Goal: Task Accomplishment & Management: Use online tool/utility

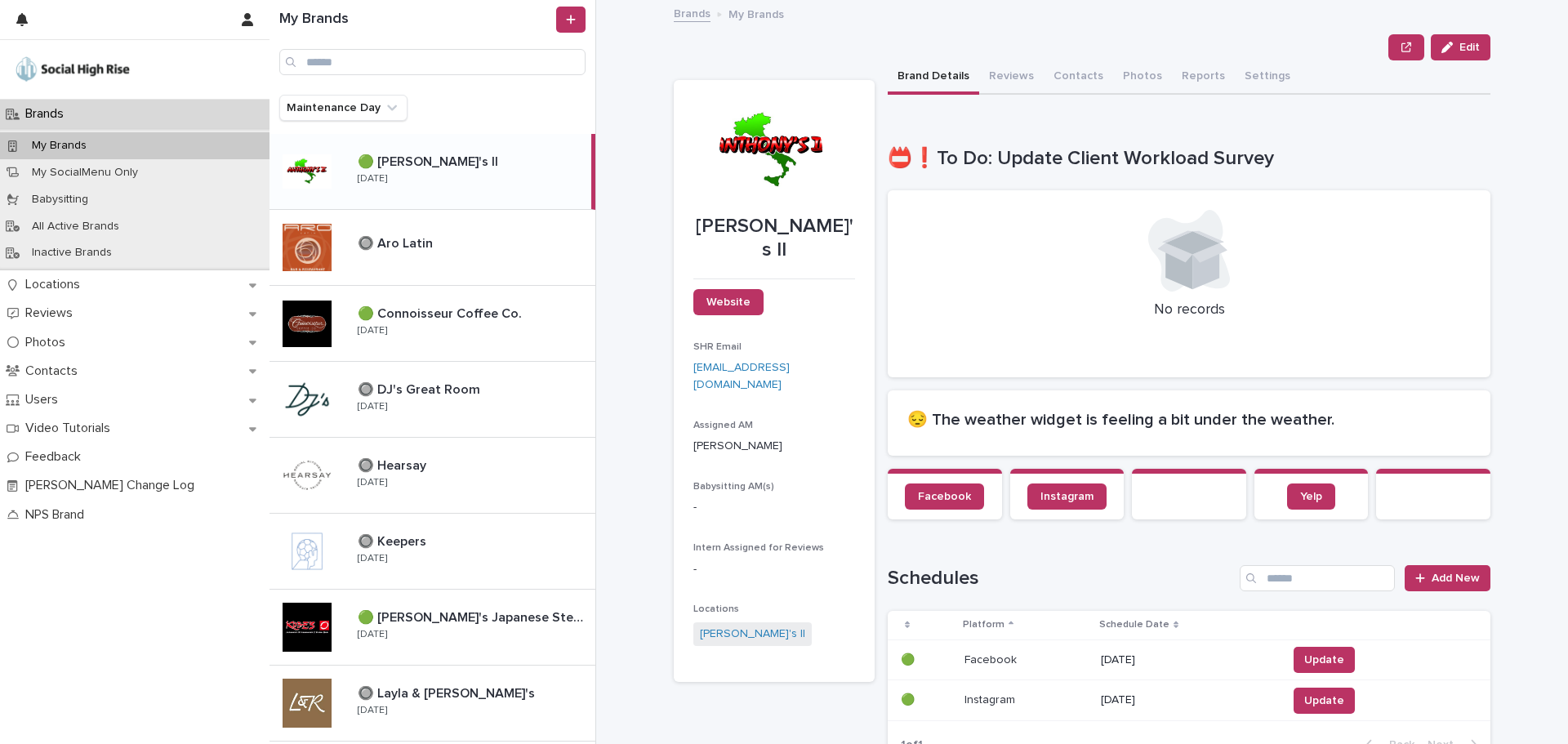
click at [378, 127] on div "Maintenance Day" at bounding box center [432, 114] width 326 height 39
click at [368, 112] on button "Maintenance Day" at bounding box center [343, 107] width 128 height 26
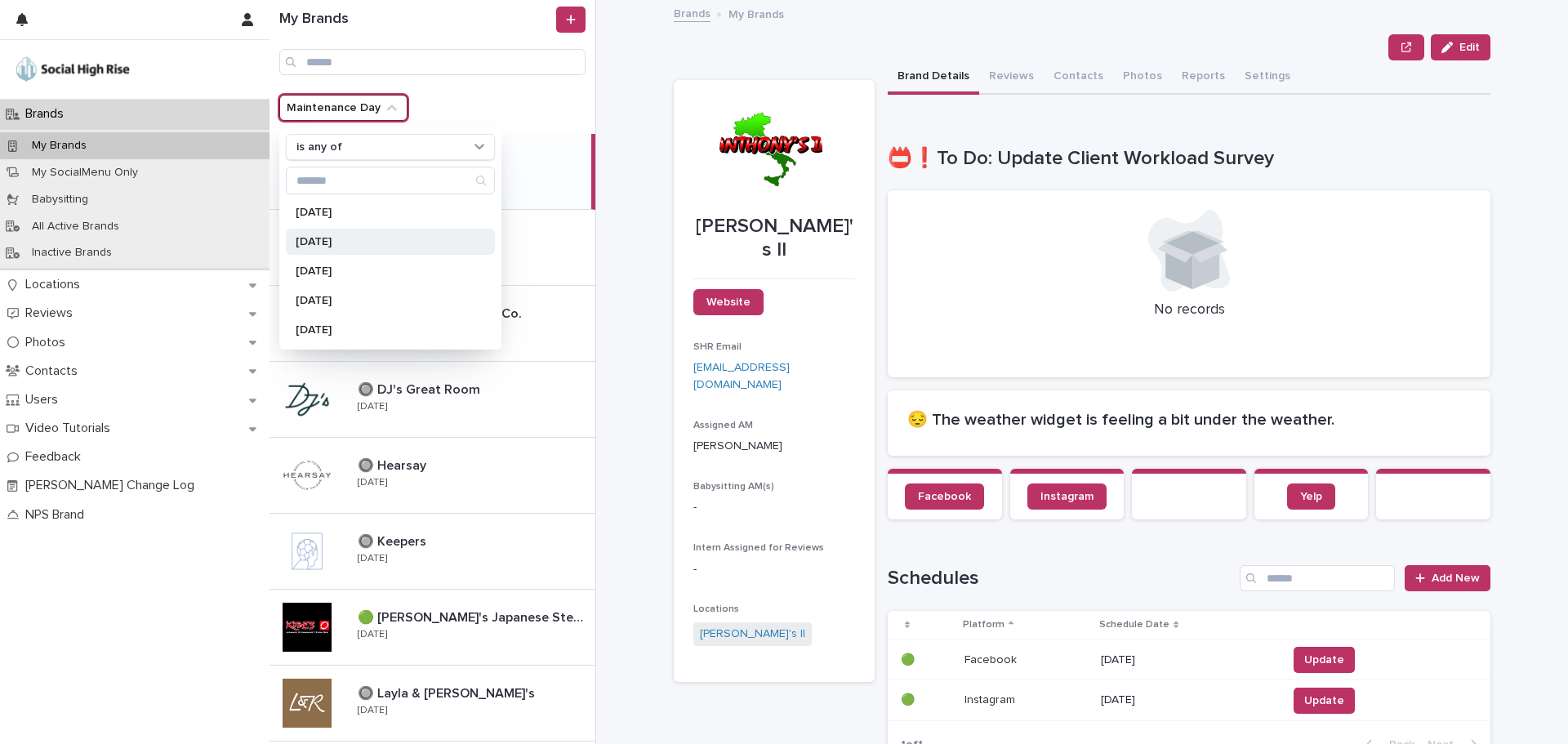
click at [338, 247] on p "[DATE]" at bounding box center [383, 242] width 173 height 12
click at [627, 80] on div "**********" at bounding box center [1092, 372] width 952 height 744
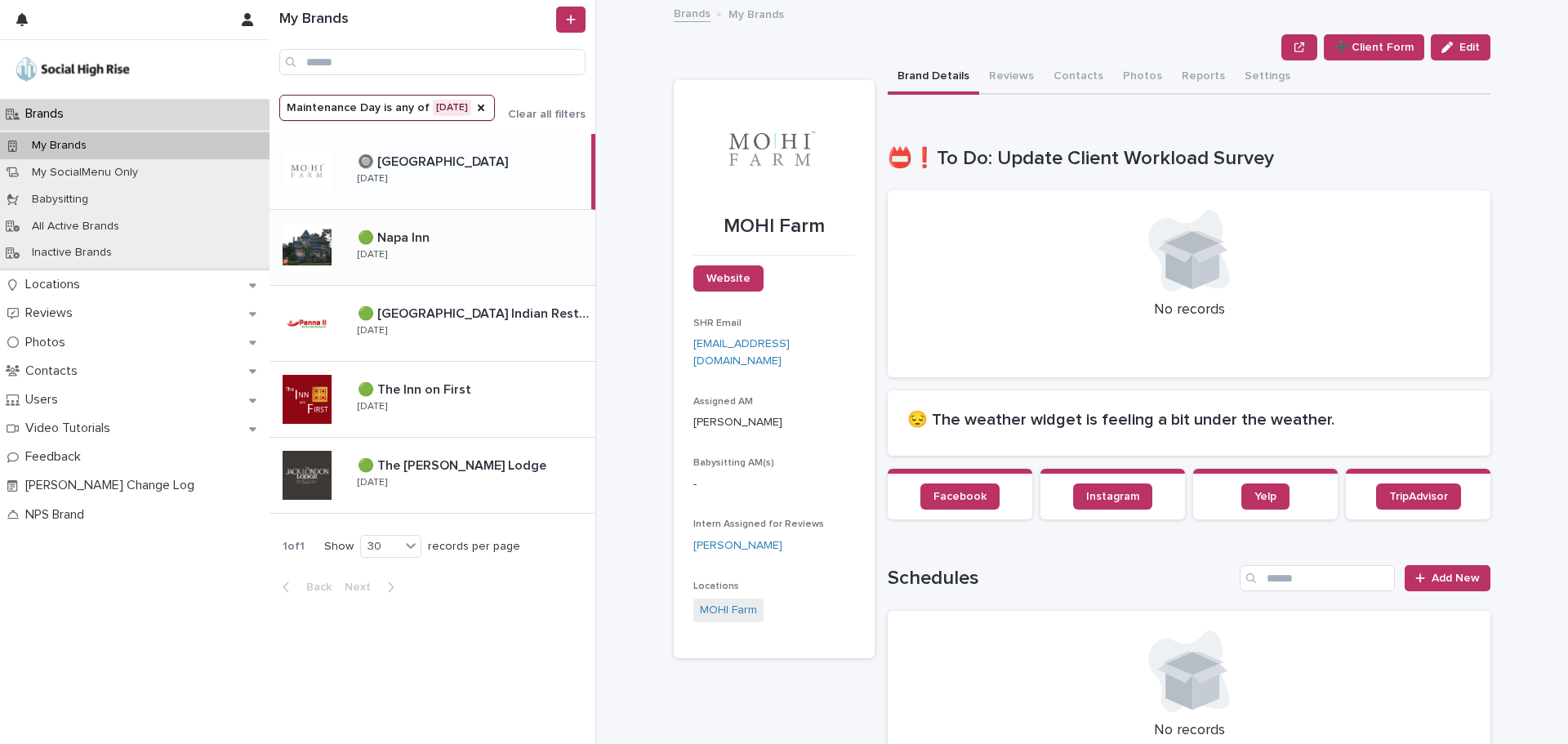
click at [488, 264] on div "🟢 Napa Inn 🟢 [GEOGRAPHIC_DATA] [DATE]" at bounding box center [469, 247] width 251 height 47
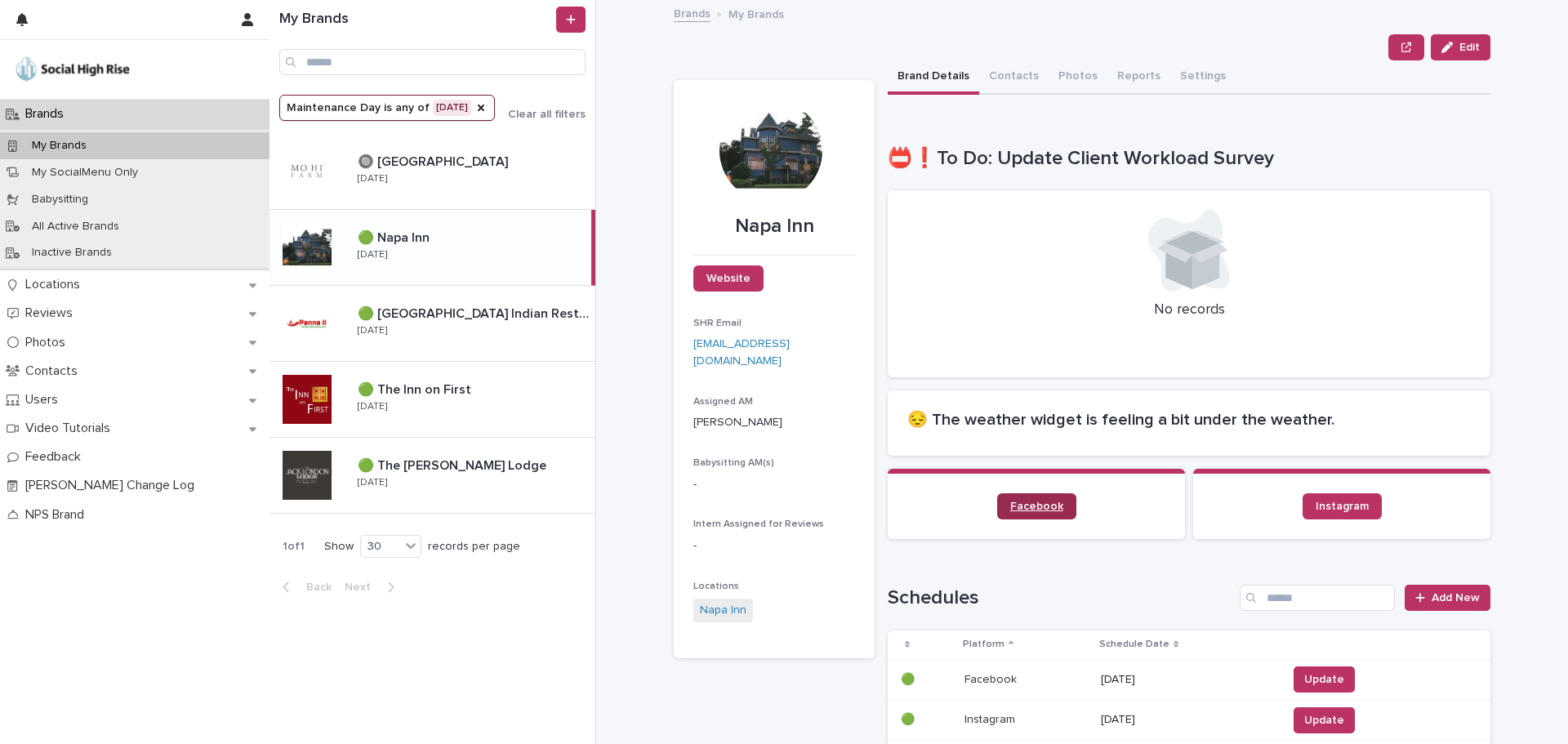
click at [1041, 510] on span "Facebook" at bounding box center [1037, 507] width 53 height 12
click at [480, 432] on div "🟢 The Inn on First 🟢 The Inn on First [DATE]" at bounding box center [432, 399] width 326 height 76
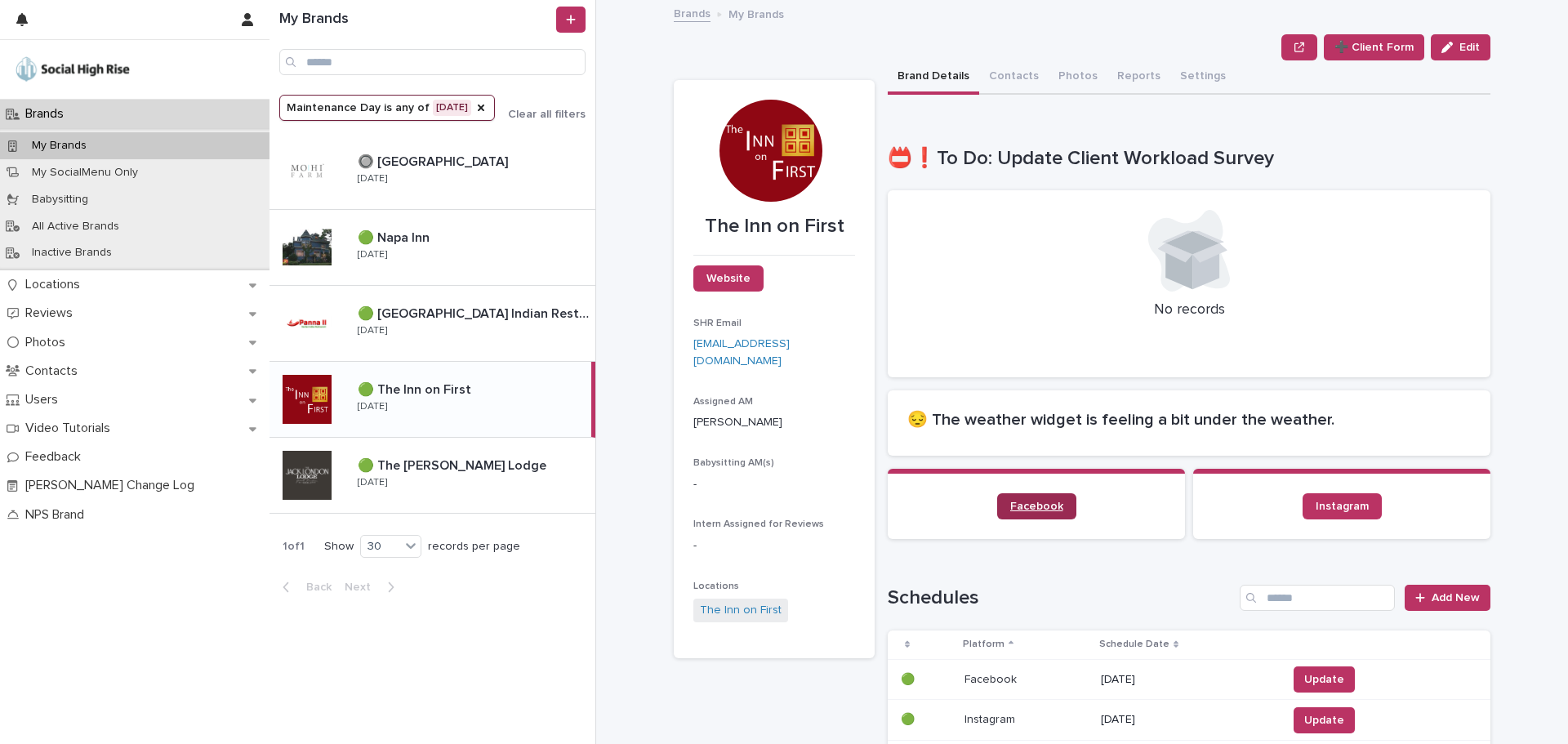
click at [1025, 515] on link "Facebook" at bounding box center [1036, 506] width 79 height 26
click at [468, 472] on p "🟢 The [PERSON_NAME] Lodge" at bounding box center [453, 464] width 192 height 19
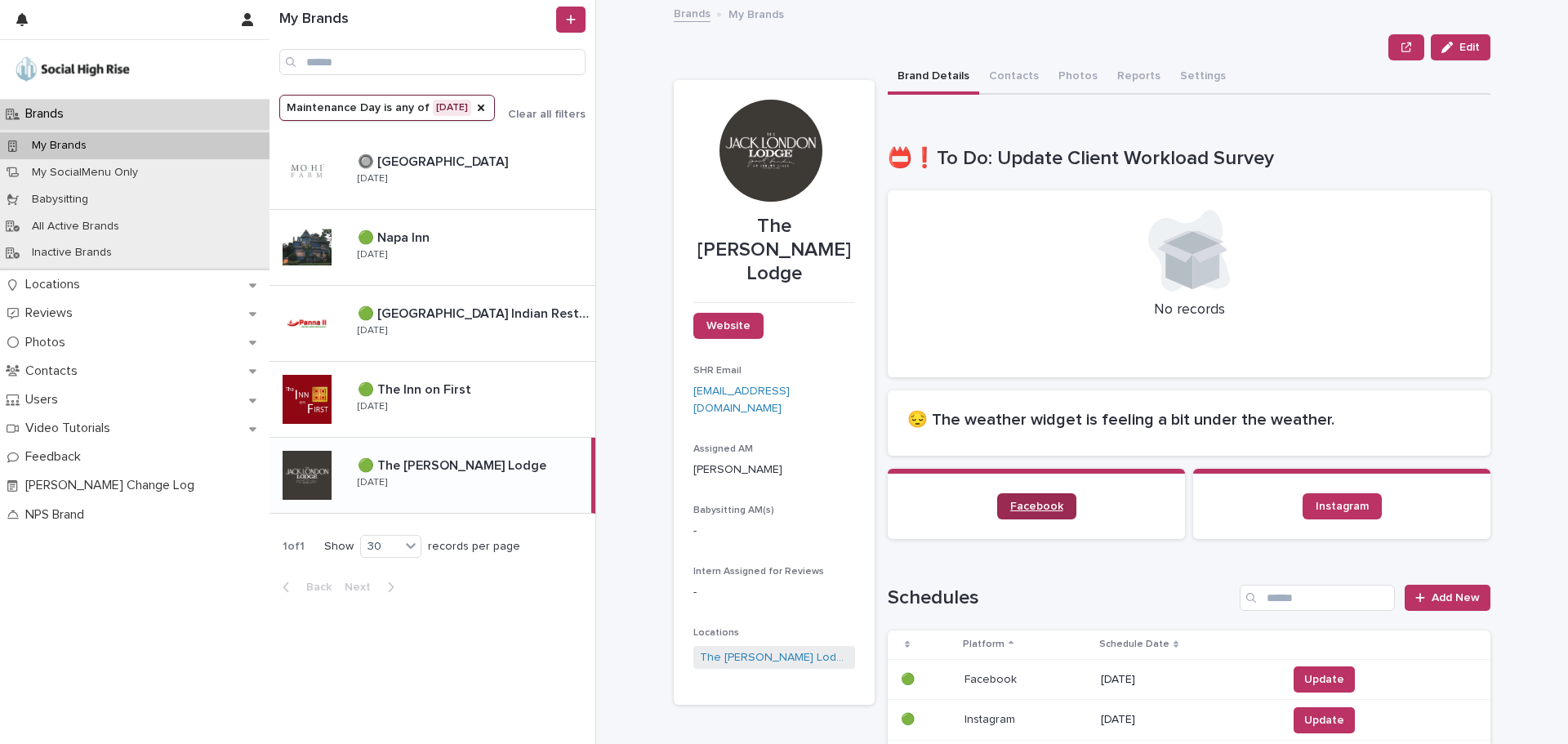
click at [1028, 503] on span "Facebook" at bounding box center [1037, 507] width 53 height 12
click at [425, 303] on p "🟢 [GEOGRAPHIC_DATA] Indian Restaurant" at bounding box center [474, 312] width 234 height 19
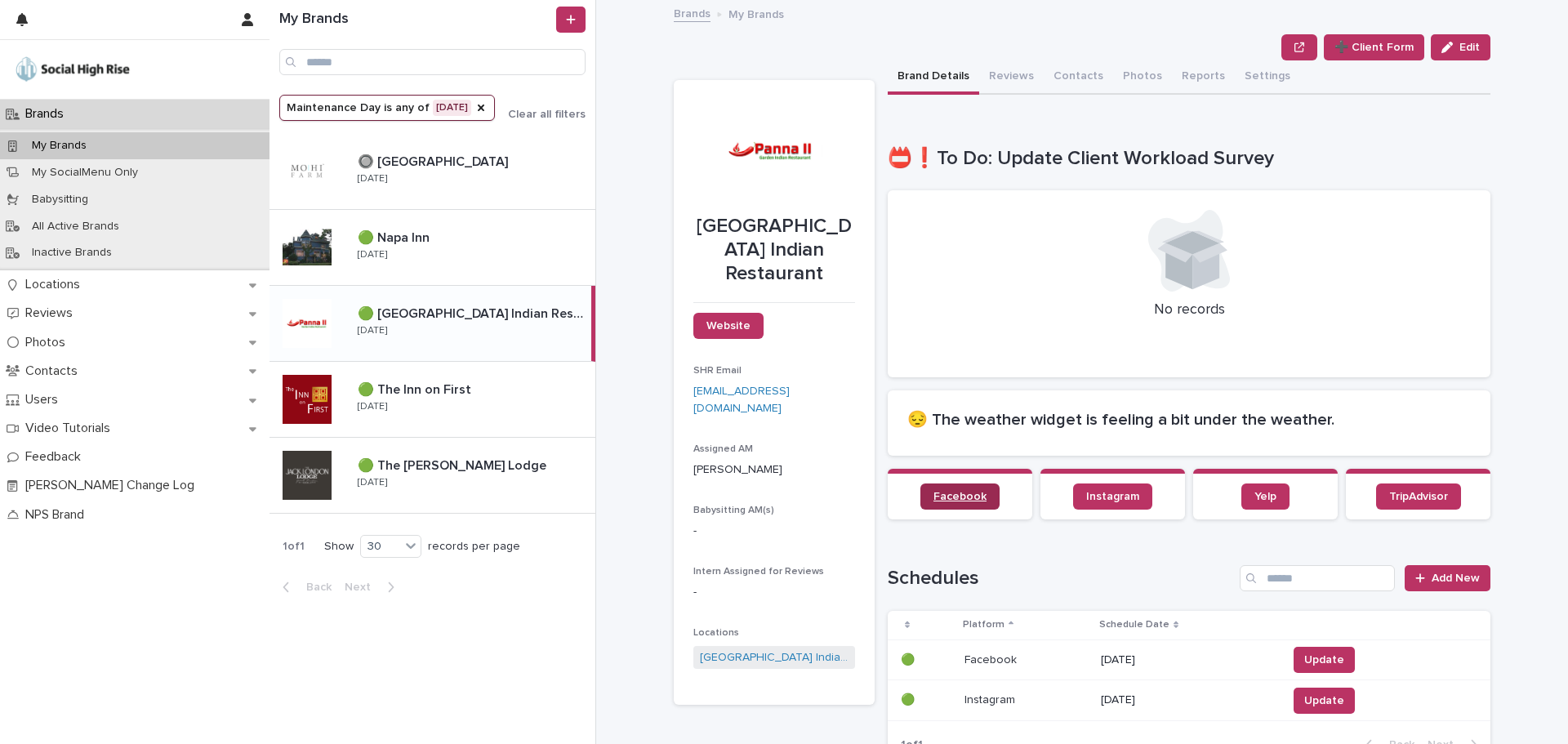
click at [952, 492] on span "Facebook" at bounding box center [960, 497] width 53 height 12
click at [1267, 487] on link "Yelp" at bounding box center [1265, 496] width 48 height 26
click at [1419, 505] on link "TripAdvisor" at bounding box center [1419, 496] width 85 height 26
click at [1024, 69] on button "Reviews" at bounding box center [1011, 77] width 64 height 34
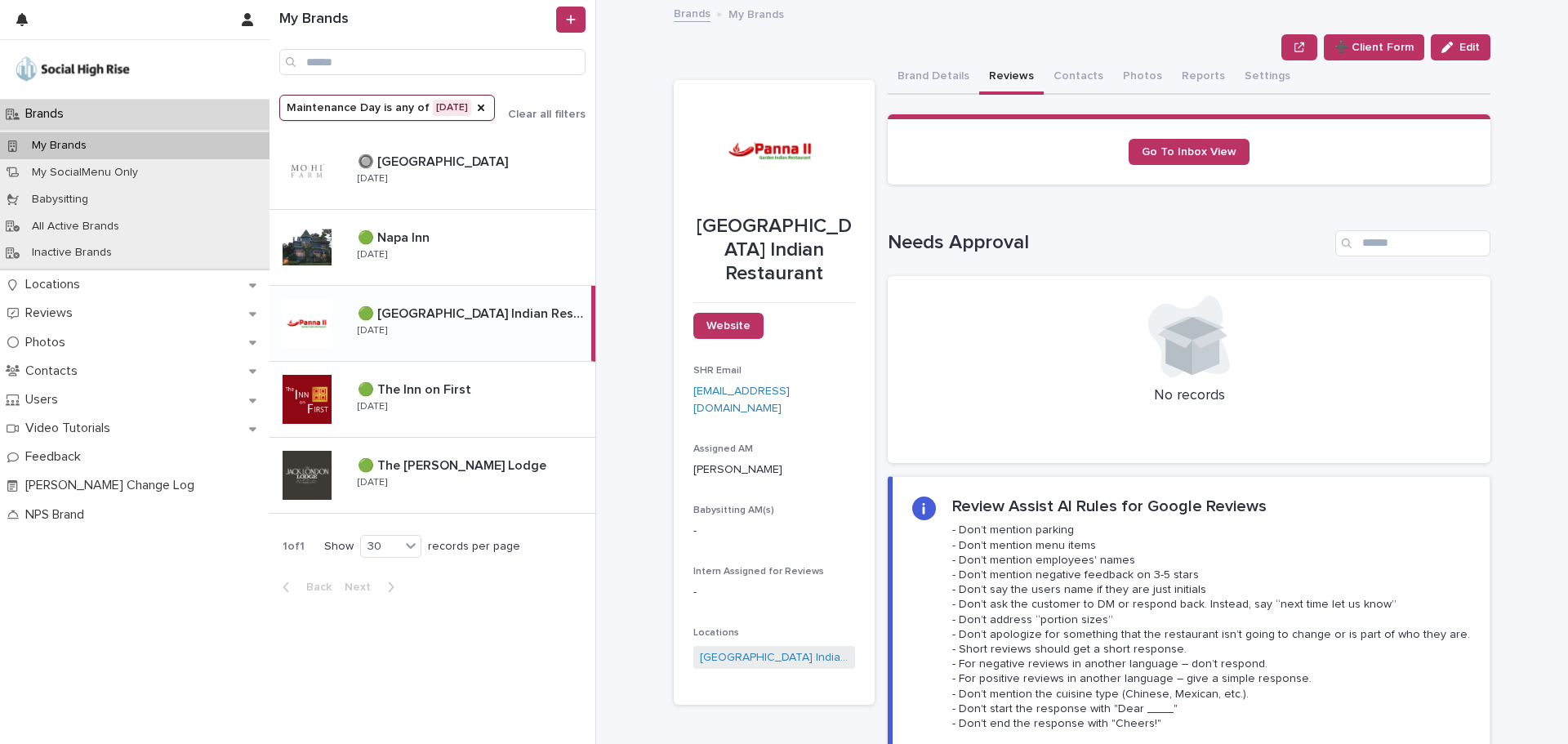
click at [937, 75] on button "Brand Details" at bounding box center [934, 77] width 92 height 34
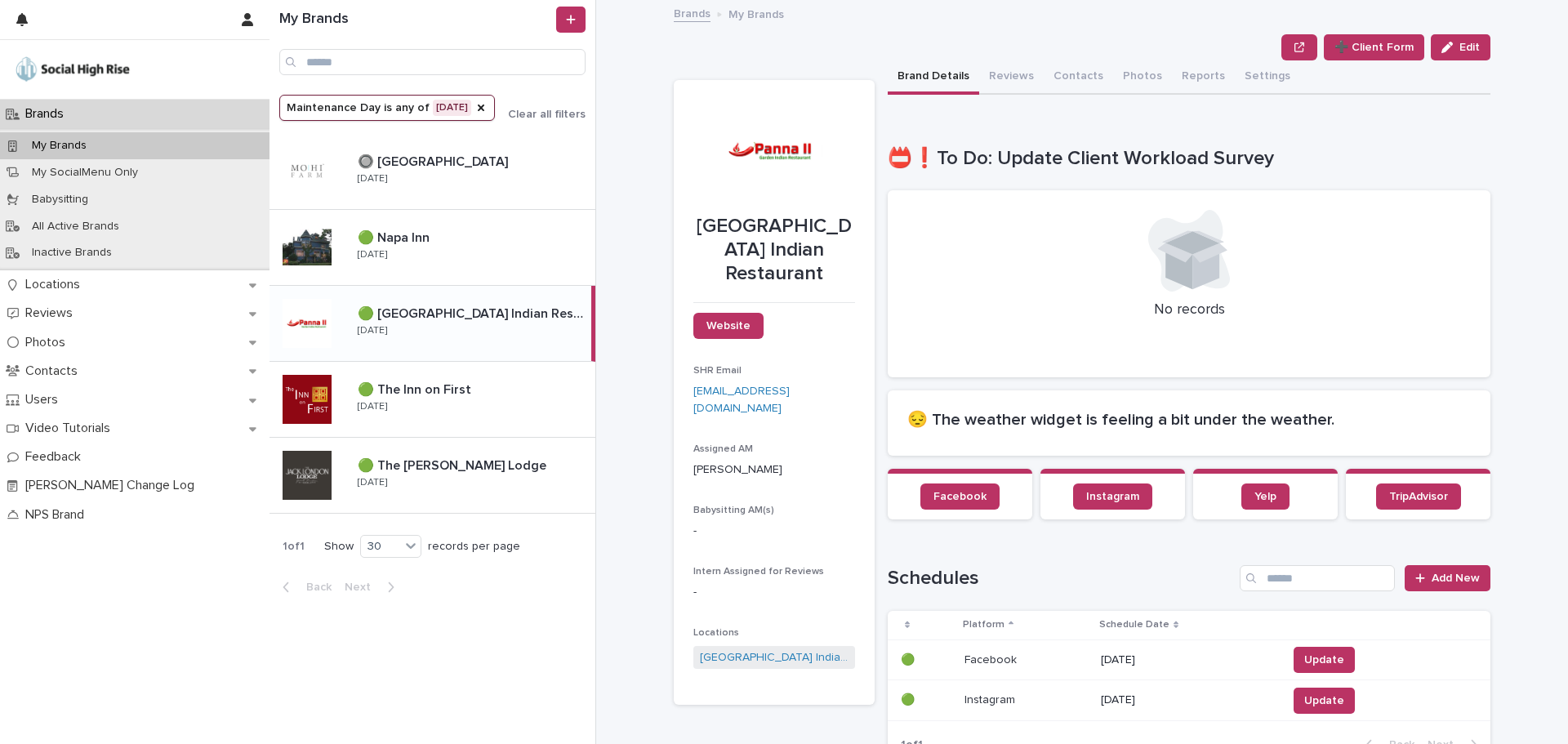
click at [451, 162] on p at bounding box center [473, 162] width 231 height 16
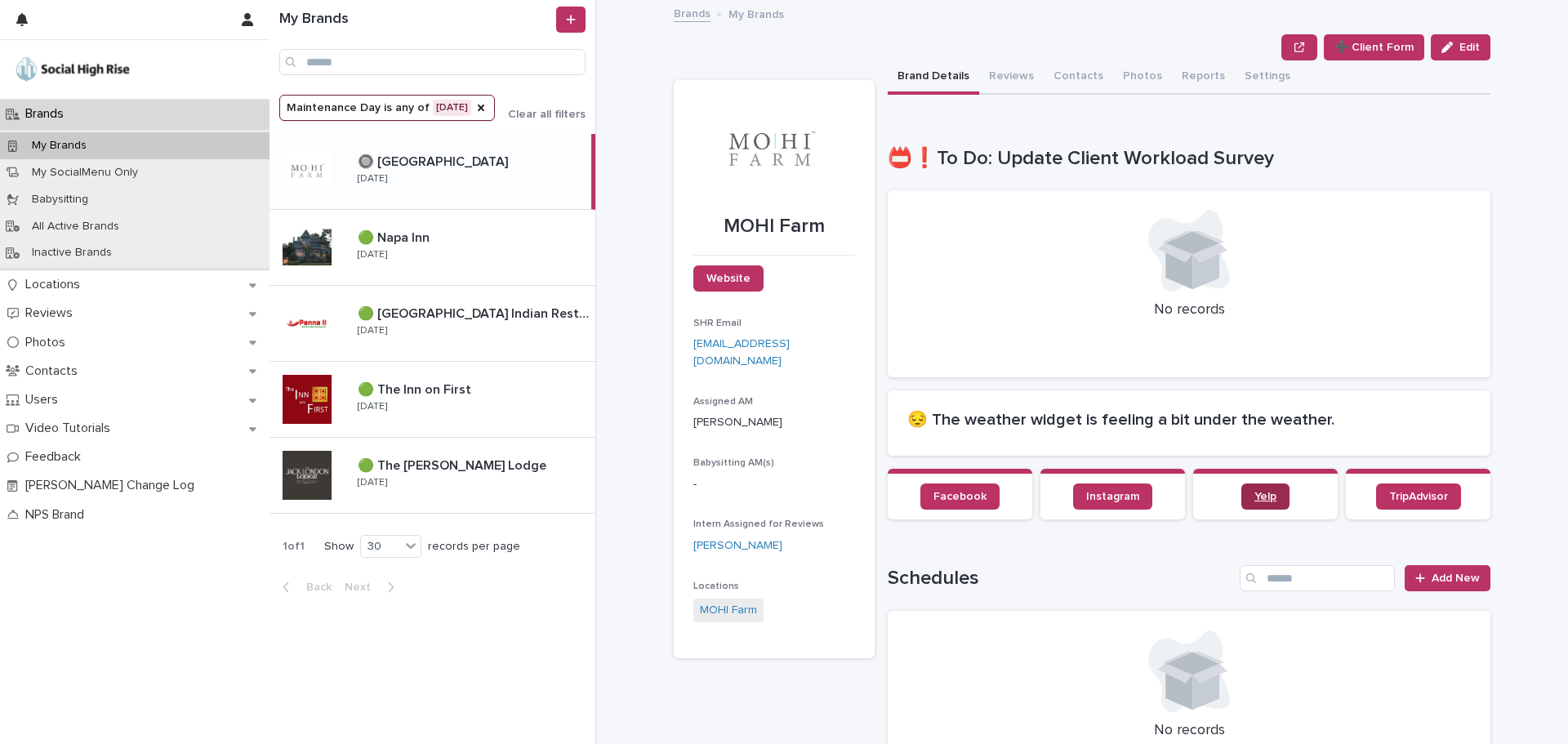
click at [1247, 496] on link "Yelp" at bounding box center [1265, 496] width 48 height 26
click at [1415, 502] on span "TripAdvisor" at bounding box center [1419, 497] width 59 height 12
click at [1018, 61] on button "Reviews" at bounding box center [1011, 77] width 64 height 34
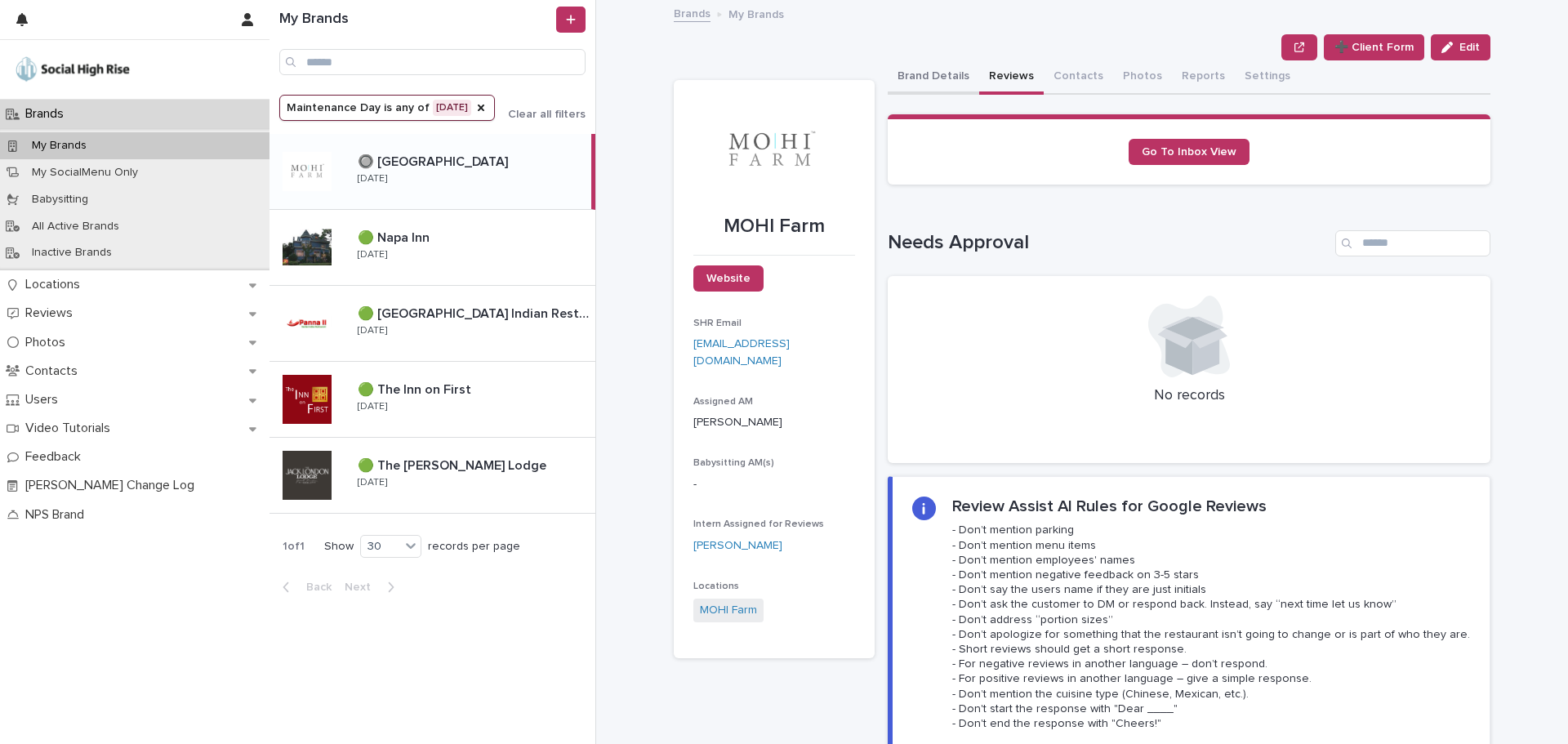
click at [939, 72] on button "Brand Details" at bounding box center [934, 77] width 92 height 34
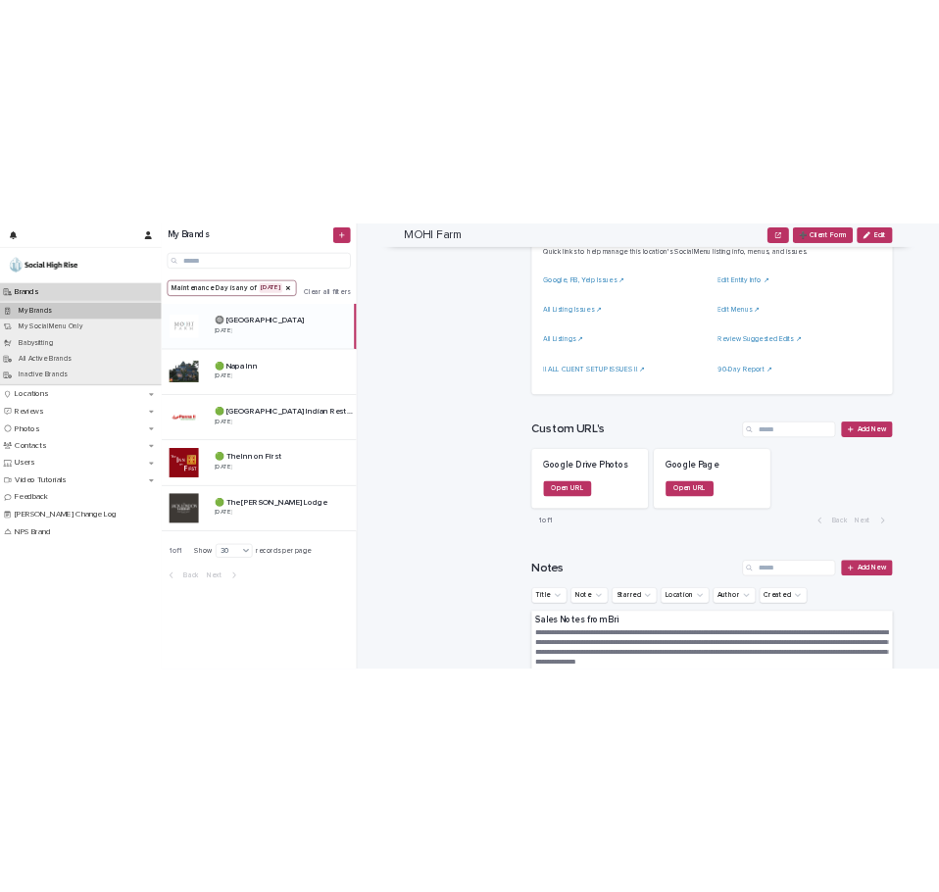
scroll to position [985, 0]
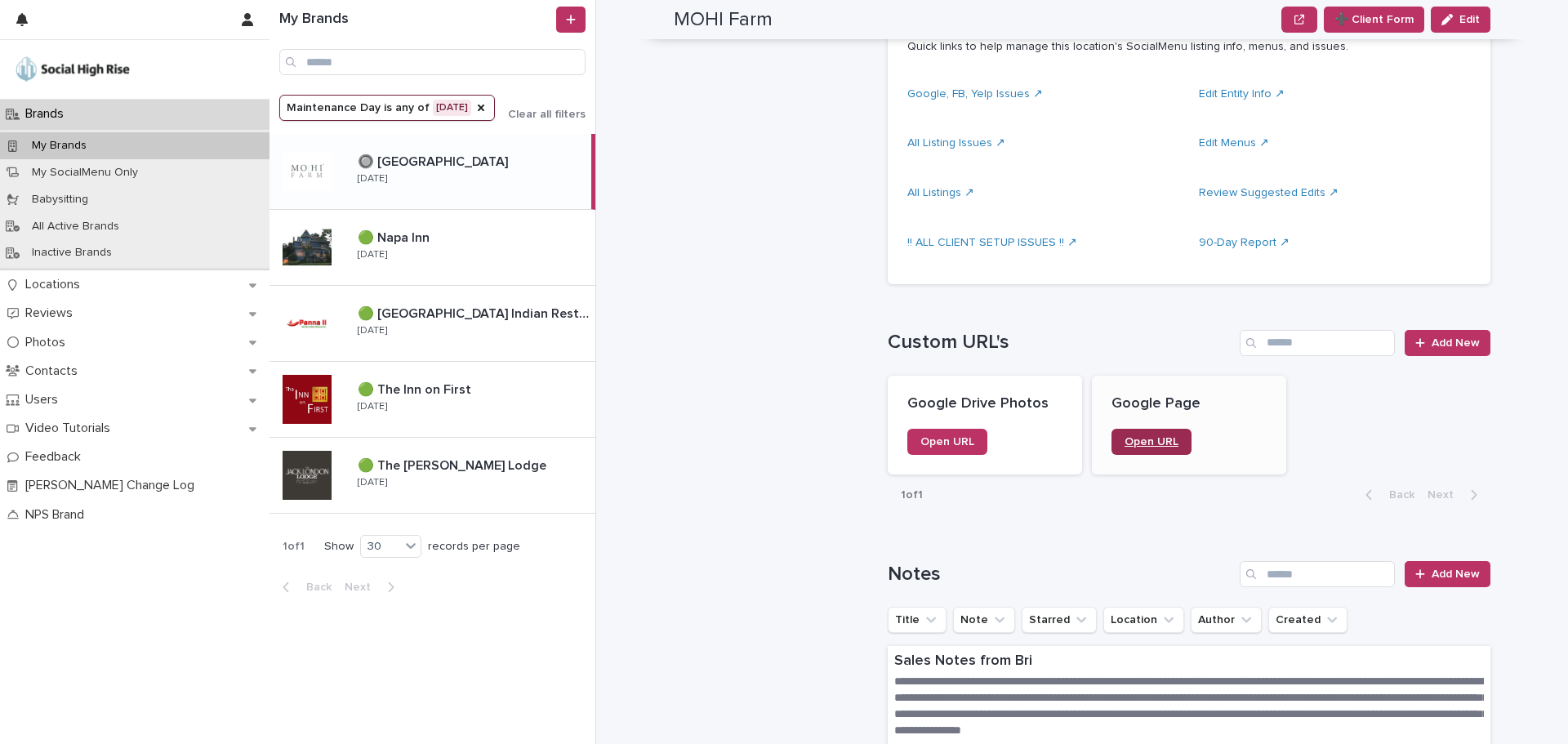
click at [1141, 440] on span "Open URL" at bounding box center [1151, 442] width 54 height 12
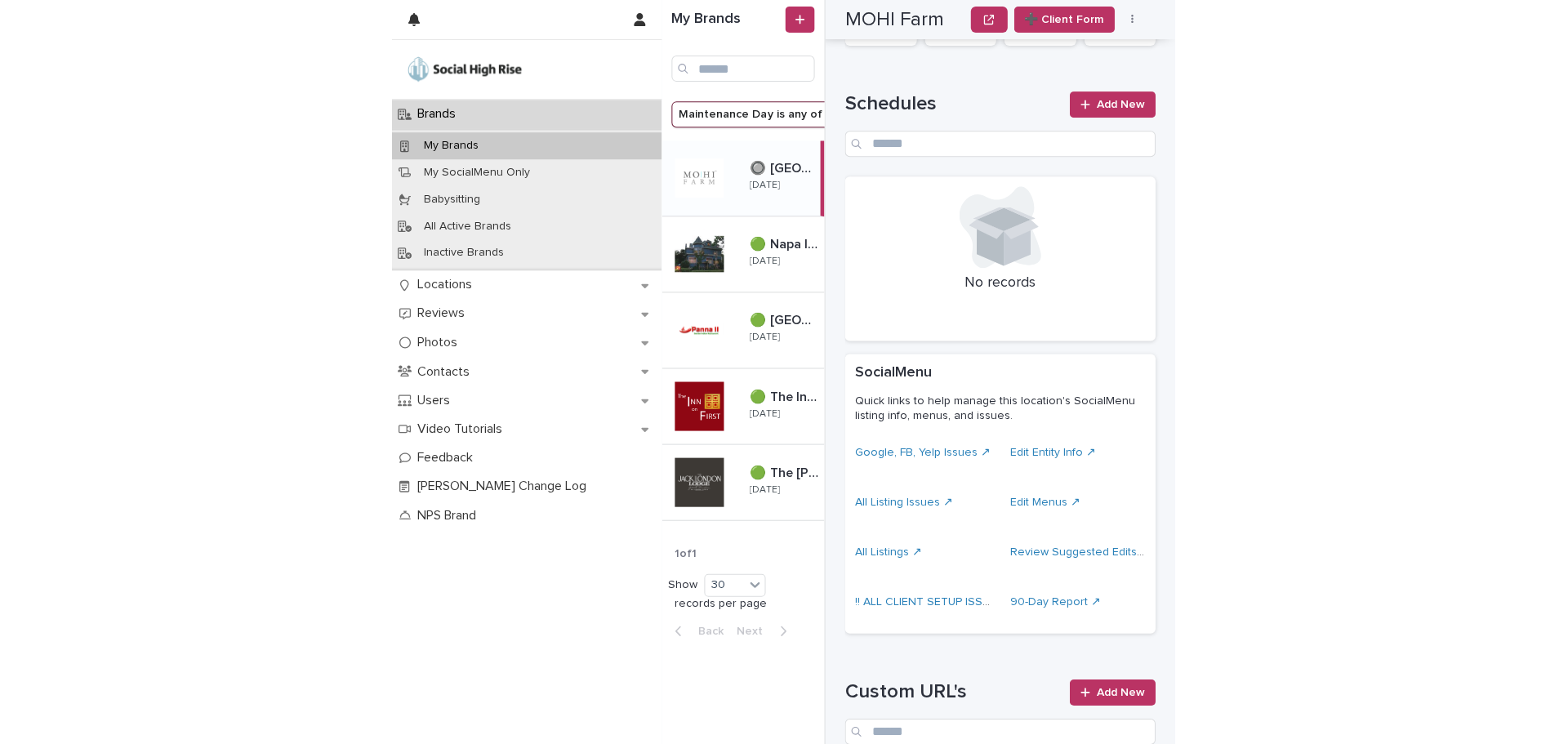
scroll to position [809, 0]
